Goal: Task Accomplishment & Management: Manage account settings

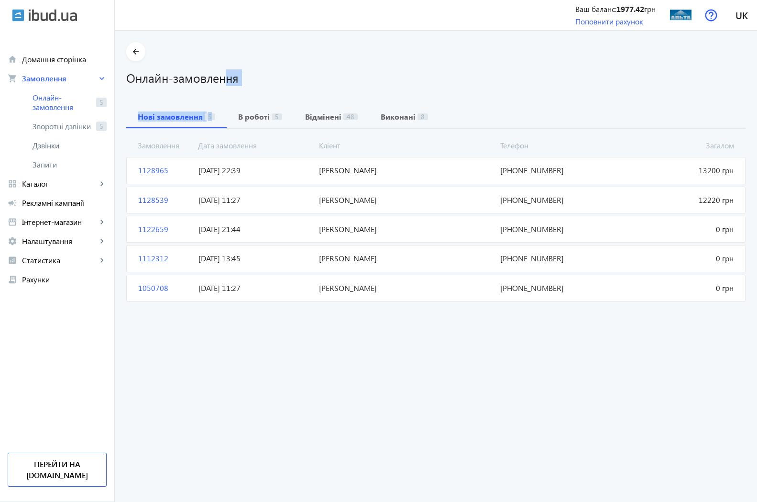
click at [391, 73] on h1 "Онлайн-замовлення" at bounding box center [435, 77] width 619 height 17
click at [42, 183] on span "Каталог" at bounding box center [59, 184] width 75 height 10
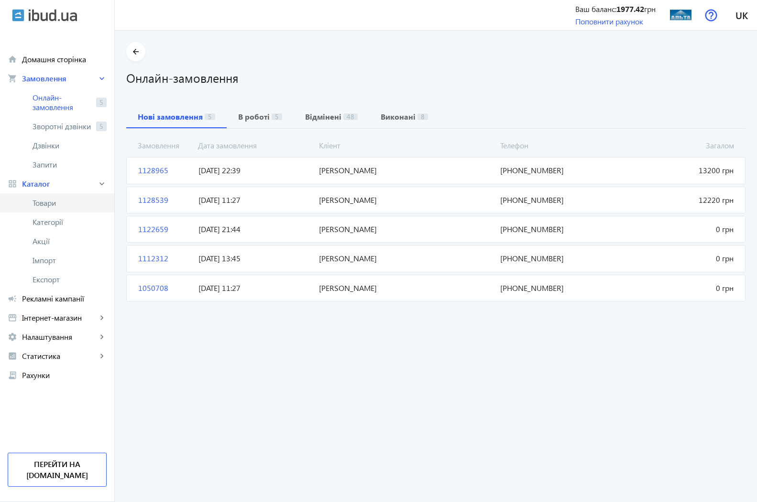
click at [48, 207] on span "Товари" at bounding box center [70, 203] width 74 height 10
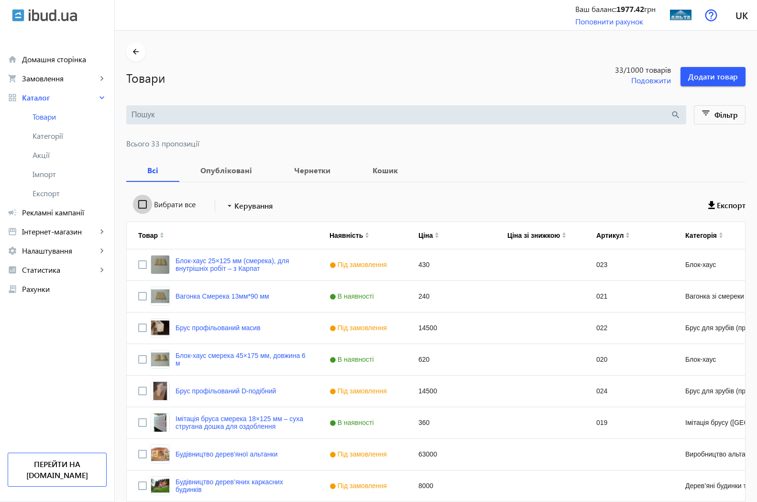
click at [136, 205] on input "Вибрати все" at bounding box center [142, 204] width 19 height 19
checkbox input "true"
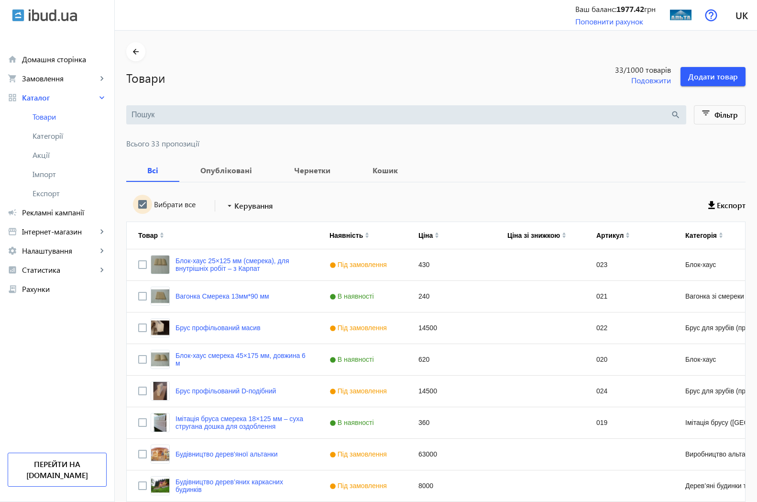
checkbox input "true"
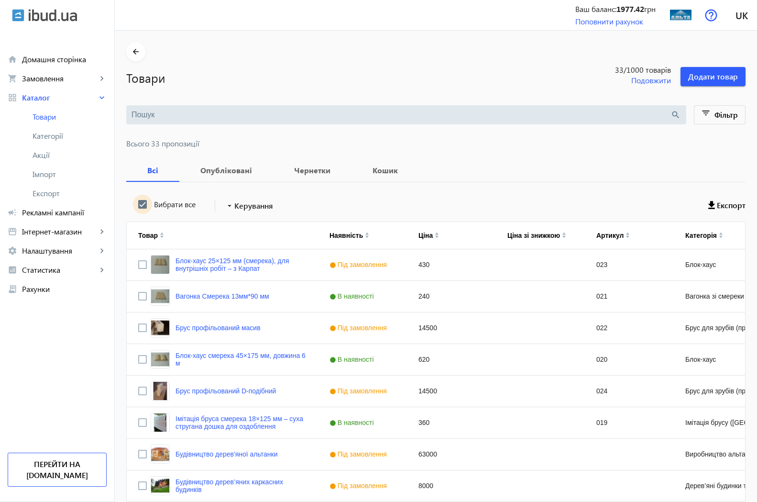
checkbox input "true"
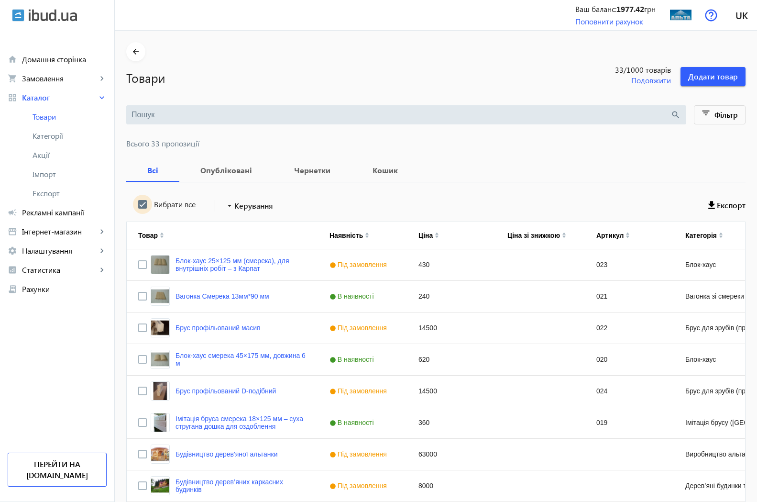
checkbox input "true"
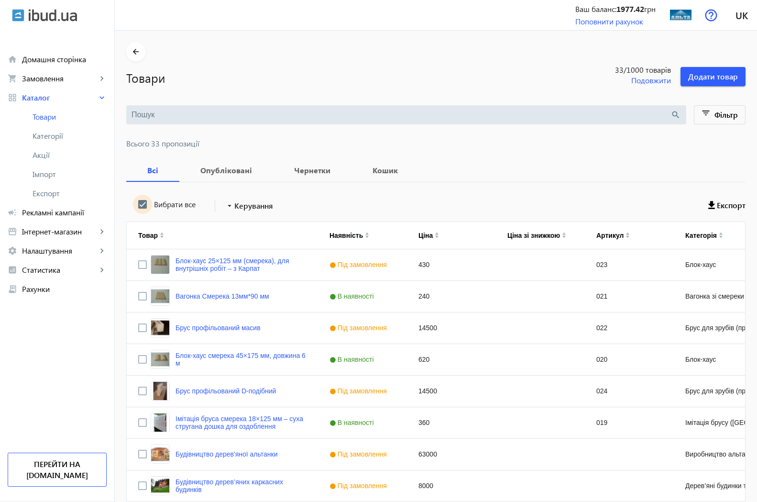
checkbox input "true"
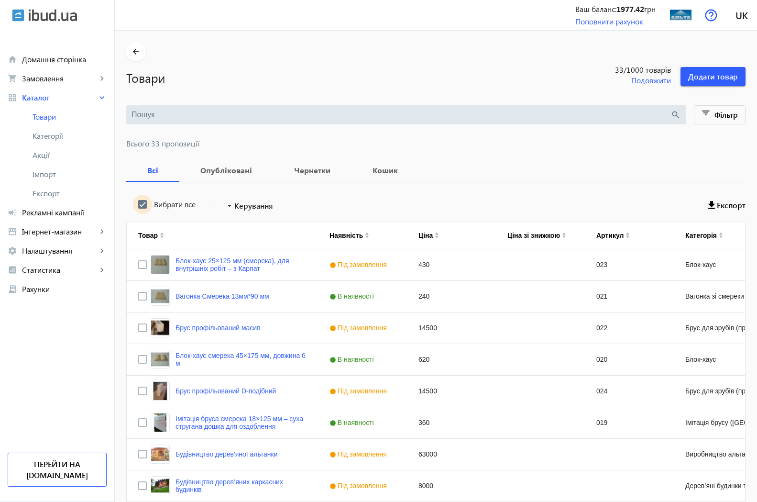
checkbox input "true"
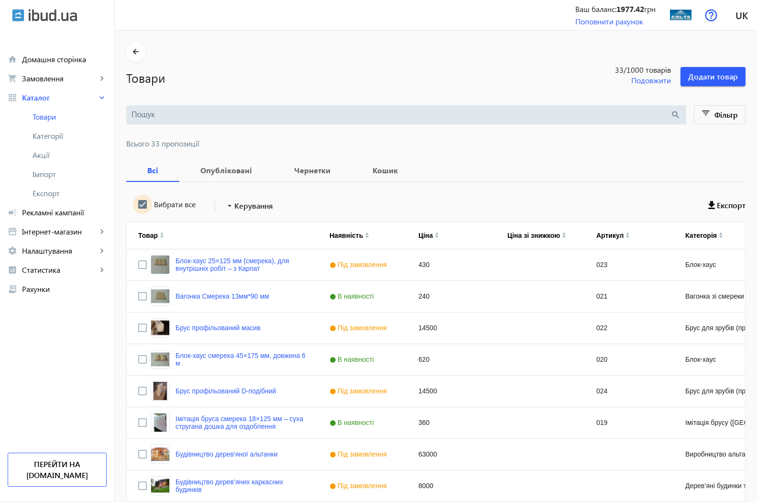
checkbox input "true"
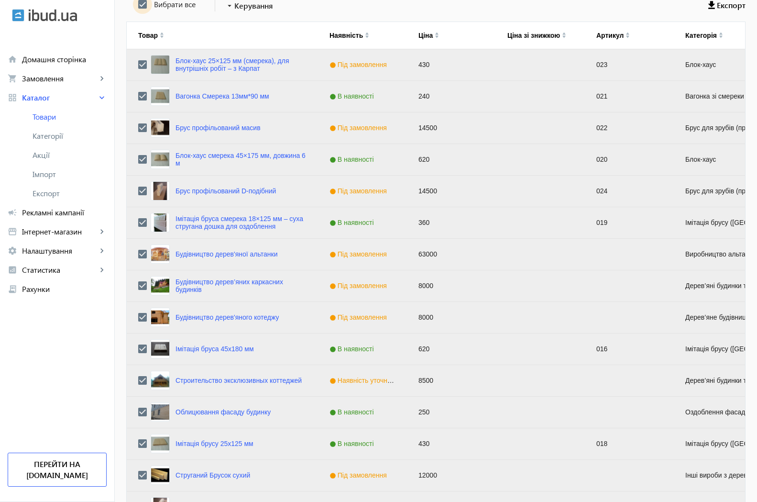
scroll to position [5, 0]
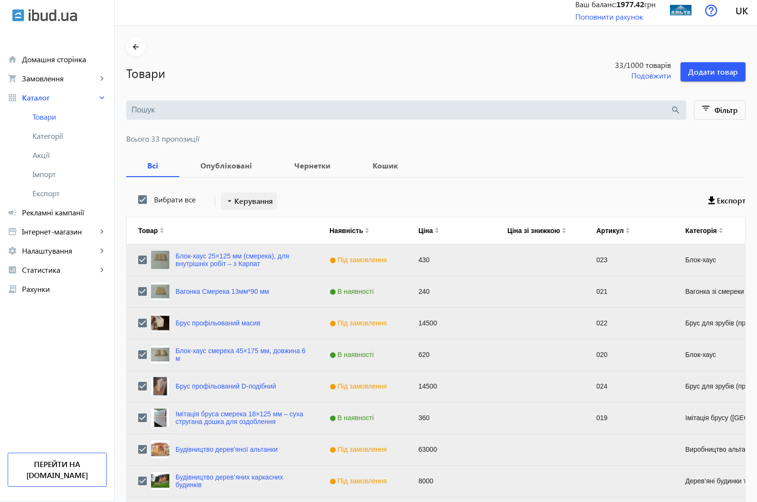
click at [244, 201] on span "Керування" at bounding box center [253, 200] width 39 height 11
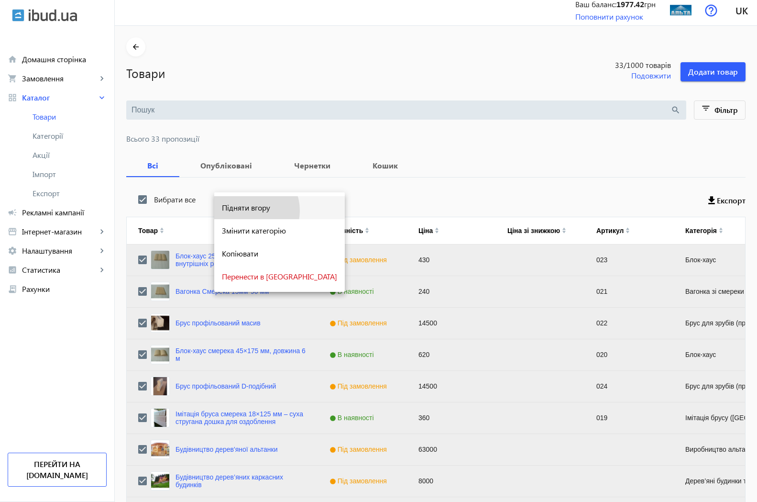
click at [247, 210] on span "Підняти вгору" at bounding box center [279, 208] width 115 height 8
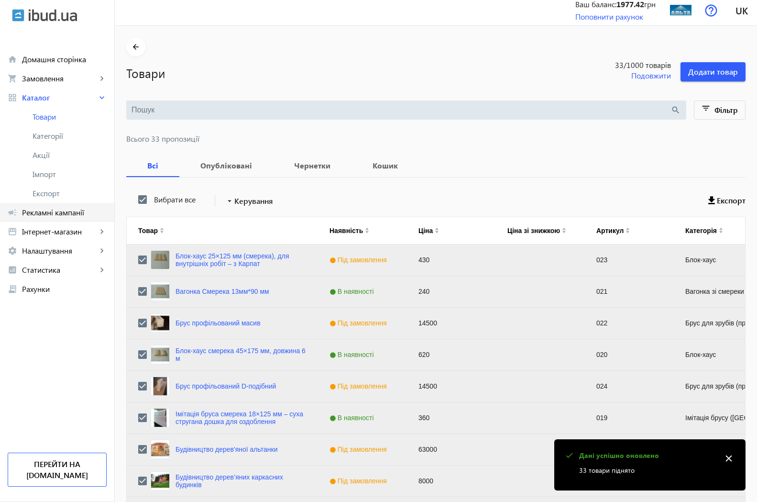
click at [54, 211] on span "Рекламні кампанії" at bounding box center [64, 213] width 85 height 10
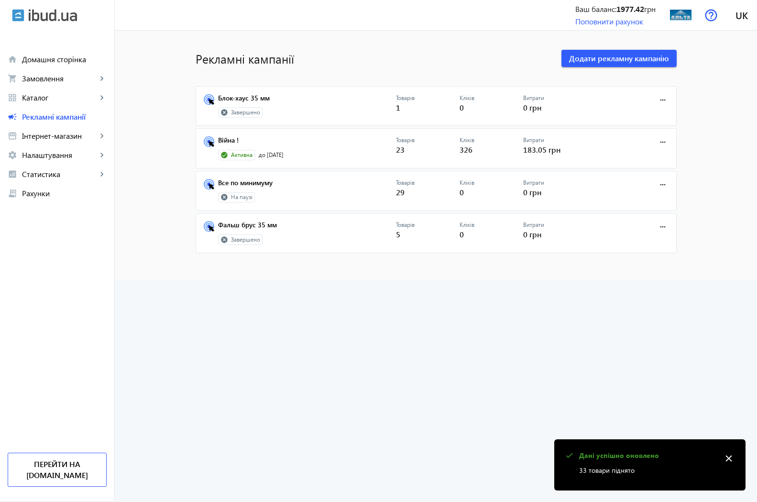
click at [727, 458] on advertising-list "Рекламні кампанії Додати рекламну кампанію Блок-хаус 35 мм Завершено Товарів 1 …" at bounding box center [436, 266] width 642 height 471
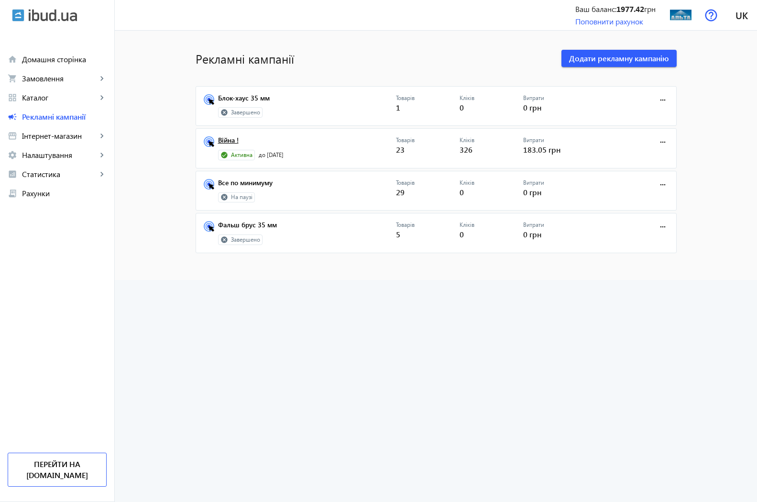
click at [221, 141] on link "Війна !" at bounding box center [307, 142] width 178 height 13
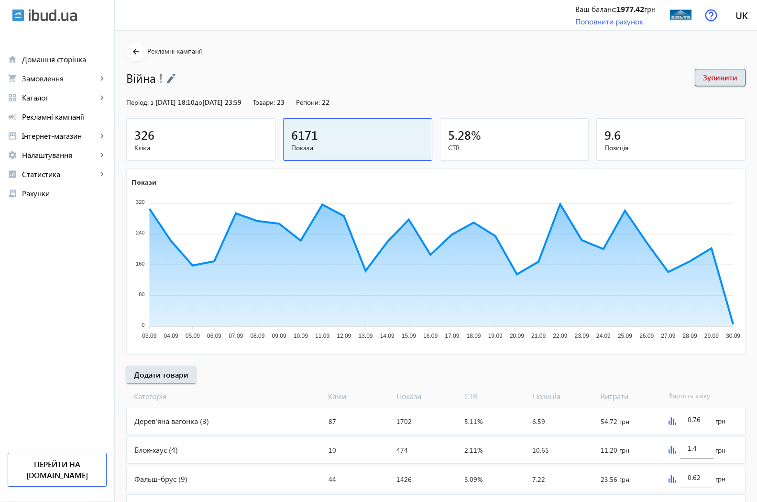
click at [134, 134] on span "326" at bounding box center [144, 135] width 20 height 16
